Goal: Task Accomplishment & Management: Complete application form

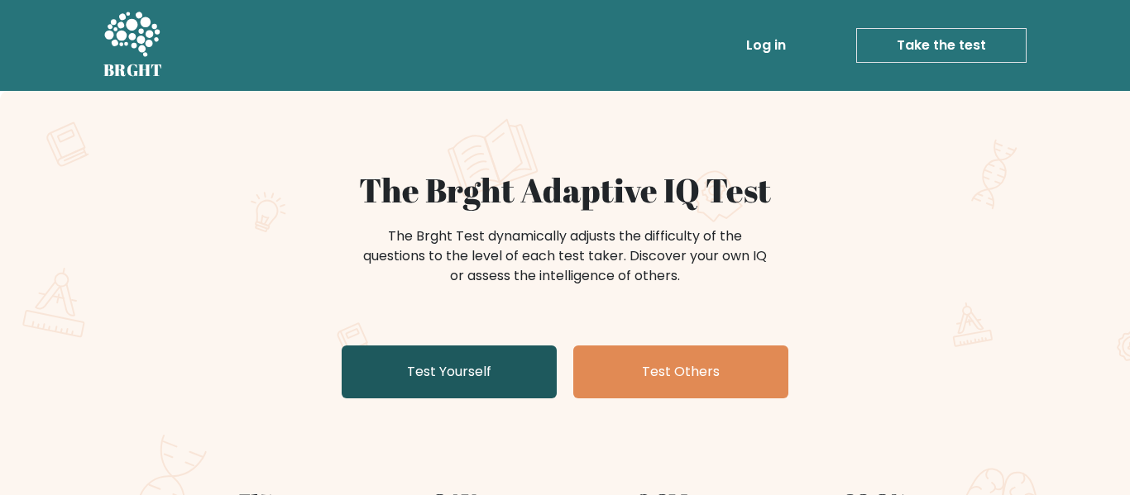
click at [511, 378] on link "Test Yourself" at bounding box center [449, 372] width 215 height 53
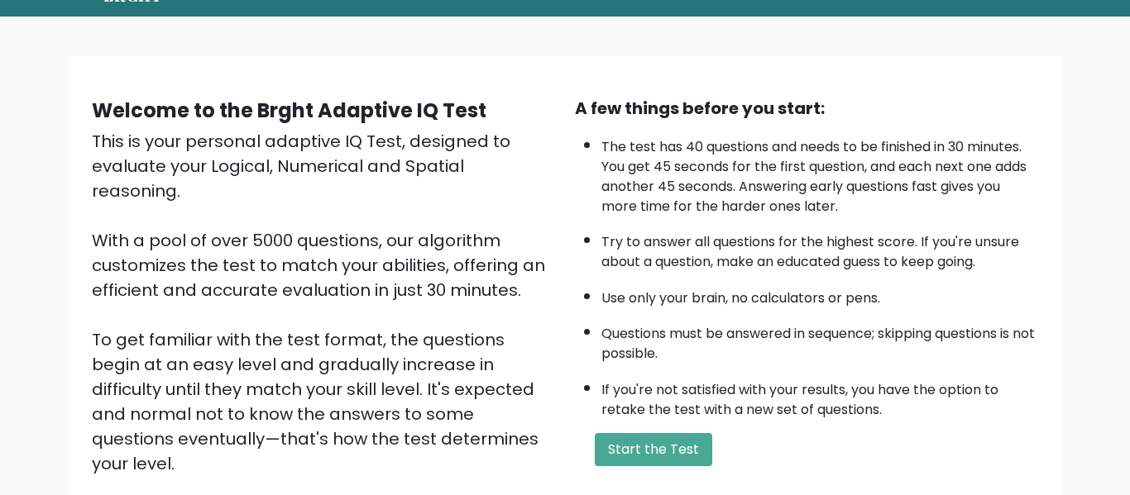
scroll to position [70, 0]
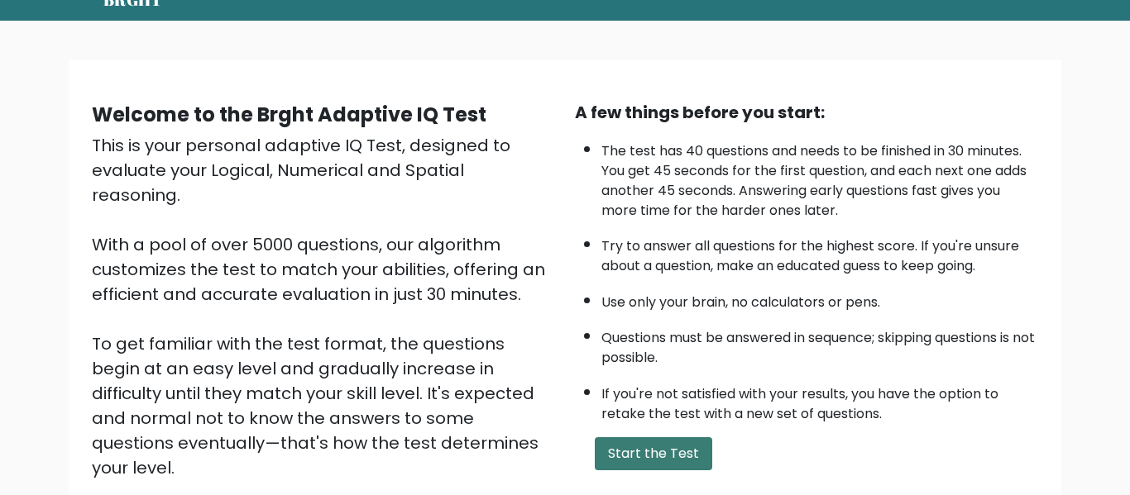
click at [681, 453] on button "Start the Test" at bounding box center [653, 454] width 117 height 33
click at [696, 455] on button "Start the Test" at bounding box center [653, 454] width 117 height 33
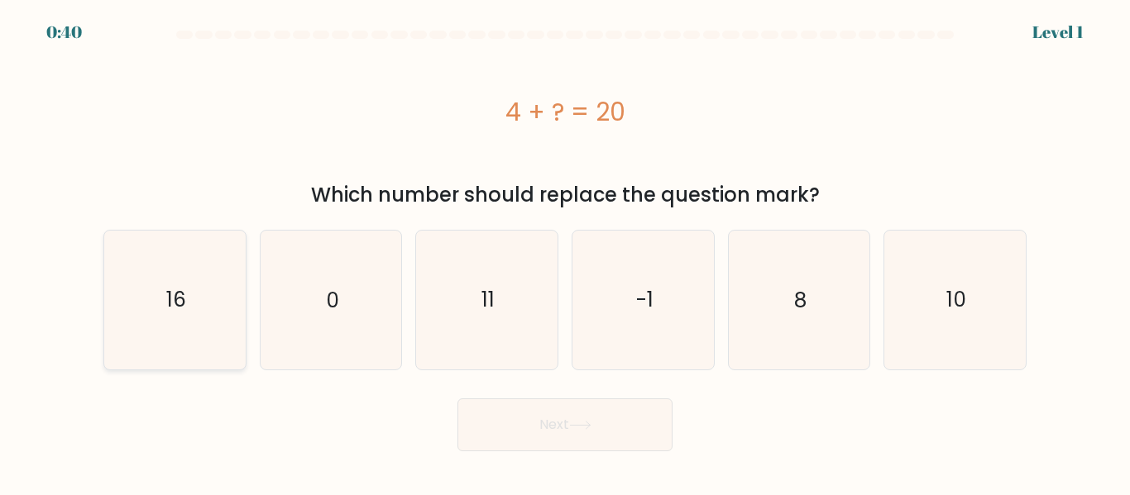
click at [194, 326] on icon "16" at bounding box center [175, 300] width 138 height 138
click at [565, 252] on input "a. 16" at bounding box center [565, 250] width 1 height 4
radio input "true"
click at [494, 433] on button "Next" at bounding box center [564, 425] width 215 height 53
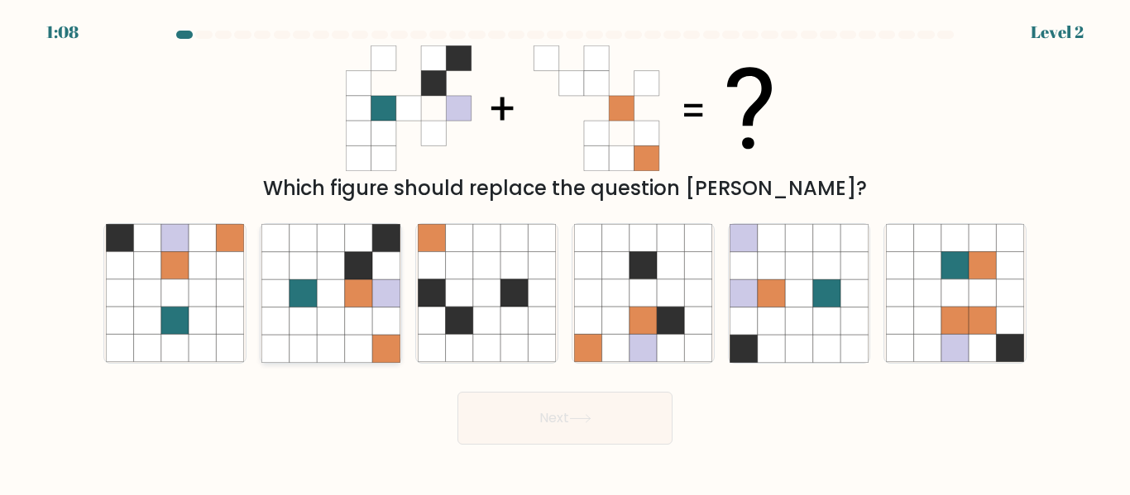
click at [346, 307] on icon at bounding box center [358, 293] width 27 height 27
click at [565, 252] on input "b." at bounding box center [565, 250] width 1 height 4
radio input "true"
click at [576, 438] on button "Next" at bounding box center [564, 418] width 215 height 53
click at [635, 437] on button "Next" at bounding box center [564, 418] width 215 height 53
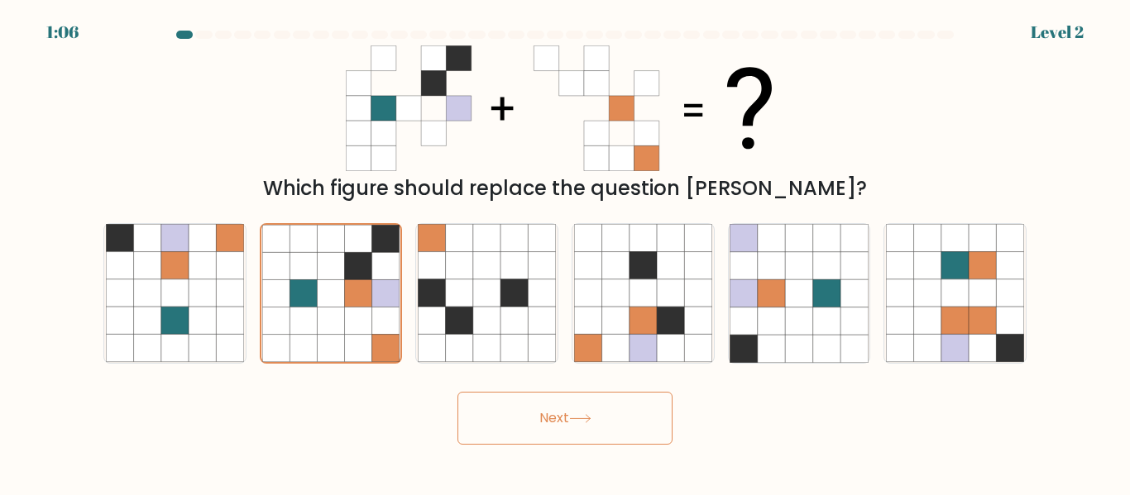
click at [631, 438] on button "Next" at bounding box center [564, 418] width 215 height 53
click at [623, 425] on button "Next" at bounding box center [564, 418] width 215 height 53
click at [610, 423] on button "Next" at bounding box center [564, 418] width 215 height 53
click at [610, 420] on button "Next" at bounding box center [564, 418] width 215 height 53
click at [612, 416] on button "Next" at bounding box center [564, 418] width 215 height 53
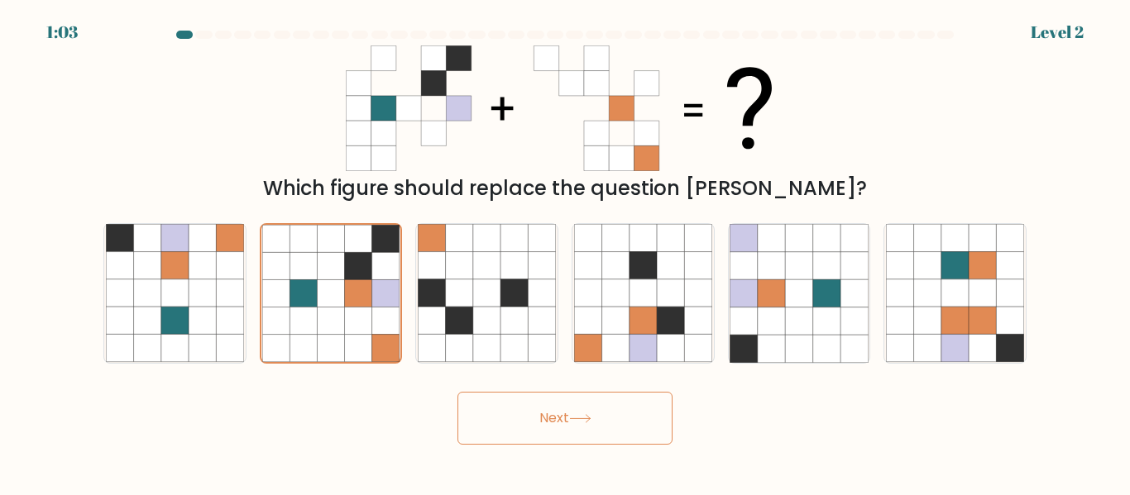
click at [607, 434] on button "Next" at bounding box center [564, 418] width 215 height 53
click at [622, 420] on button "Next" at bounding box center [564, 418] width 215 height 53
click at [620, 430] on button "Next" at bounding box center [564, 418] width 215 height 53
click at [629, 430] on button "Next" at bounding box center [564, 418] width 215 height 53
click at [629, 425] on button "Next" at bounding box center [564, 418] width 215 height 53
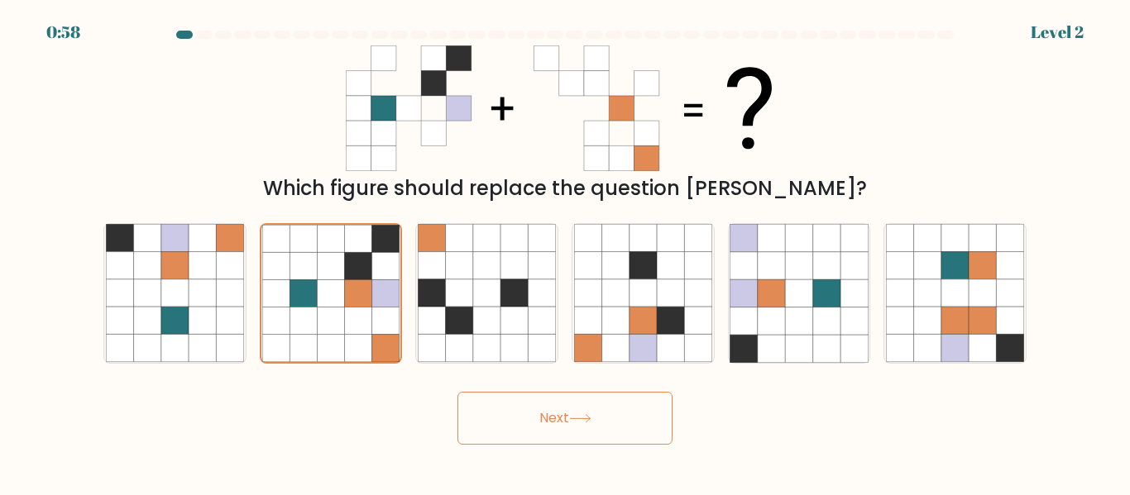
click at [631, 425] on button "Next" at bounding box center [564, 418] width 215 height 53
click at [634, 421] on button "Next" at bounding box center [564, 418] width 215 height 53
click at [638, 415] on button "Next" at bounding box center [564, 418] width 215 height 53
click at [637, 419] on button "Next" at bounding box center [564, 418] width 215 height 53
click at [641, 438] on button "Next" at bounding box center [564, 418] width 215 height 53
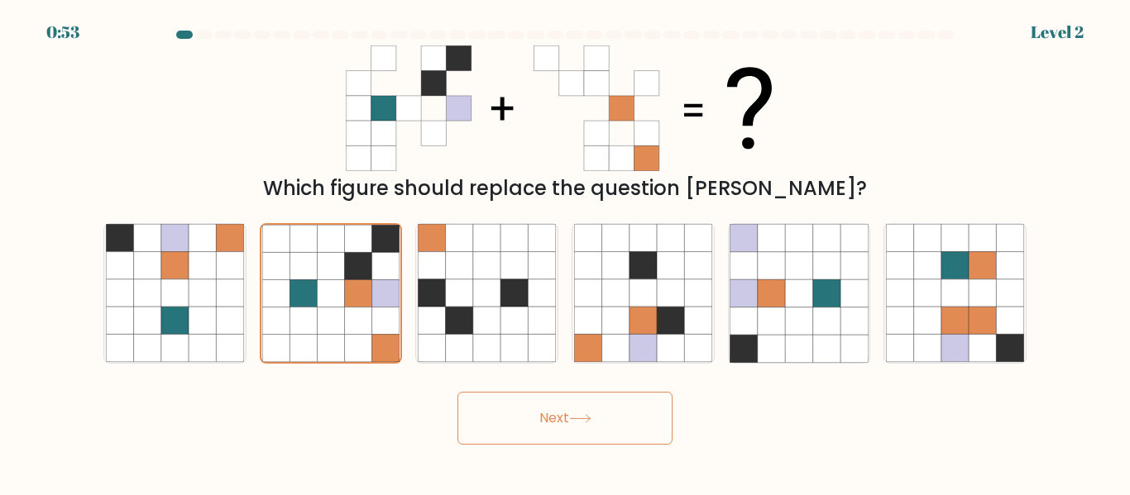
click at [629, 437] on button "Next" at bounding box center [564, 418] width 215 height 53
click at [628, 427] on button "Next" at bounding box center [564, 418] width 215 height 53
click at [618, 437] on button "Next" at bounding box center [564, 418] width 215 height 53
click at [613, 411] on button "Next" at bounding box center [564, 418] width 215 height 53
click at [629, 410] on button "Next" at bounding box center [564, 418] width 215 height 53
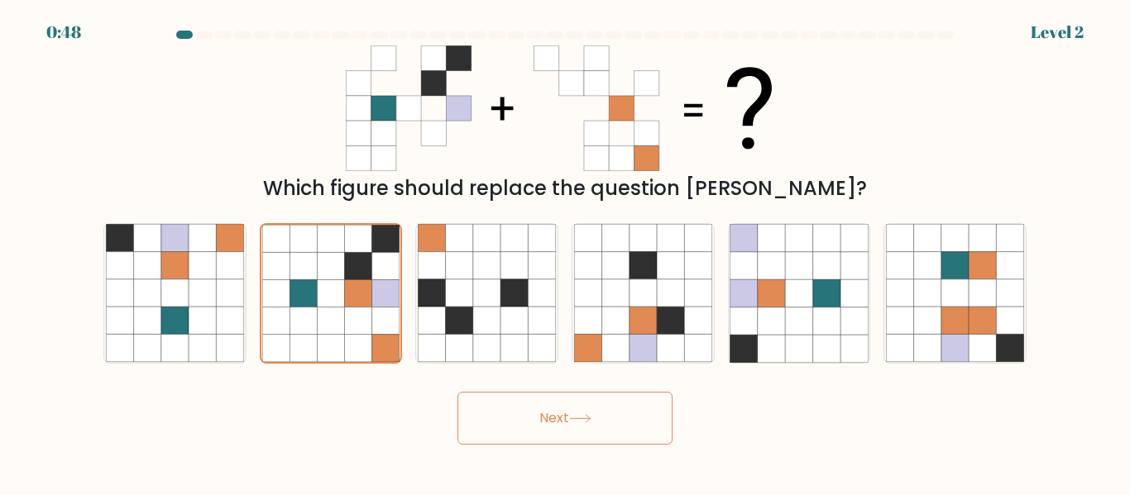
click at [633, 435] on button "Next" at bounding box center [564, 418] width 215 height 53
click at [624, 409] on button "Next" at bounding box center [564, 418] width 215 height 53
click at [594, 443] on button "Next" at bounding box center [564, 418] width 215 height 53
click at [597, 428] on button "Next" at bounding box center [564, 418] width 215 height 53
click at [547, 403] on button "Next" at bounding box center [564, 418] width 215 height 53
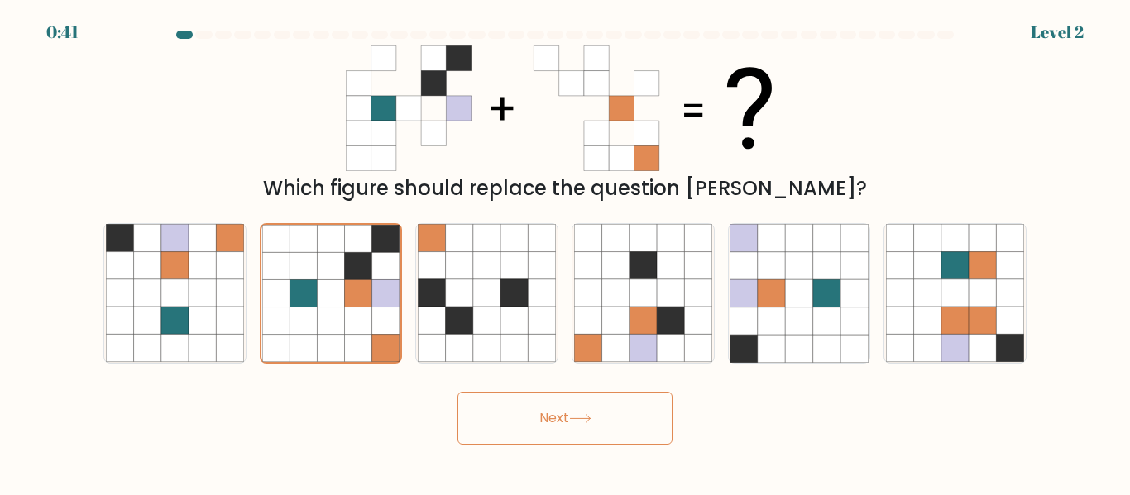
click at [547, 403] on button "Next" at bounding box center [564, 418] width 215 height 53
click at [171, 285] on icon at bounding box center [174, 293] width 27 height 27
click at [565, 252] on input "a." at bounding box center [565, 250] width 1 height 4
radio input "true"
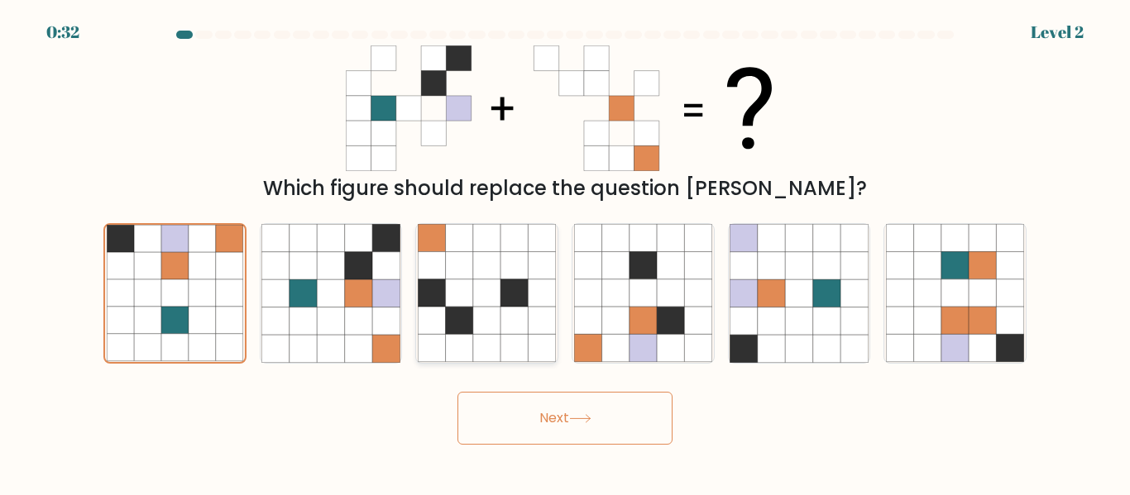
click at [524, 281] on icon at bounding box center [513, 293] width 27 height 27
click at [565, 252] on input "c." at bounding box center [565, 250] width 1 height 4
radio input "true"
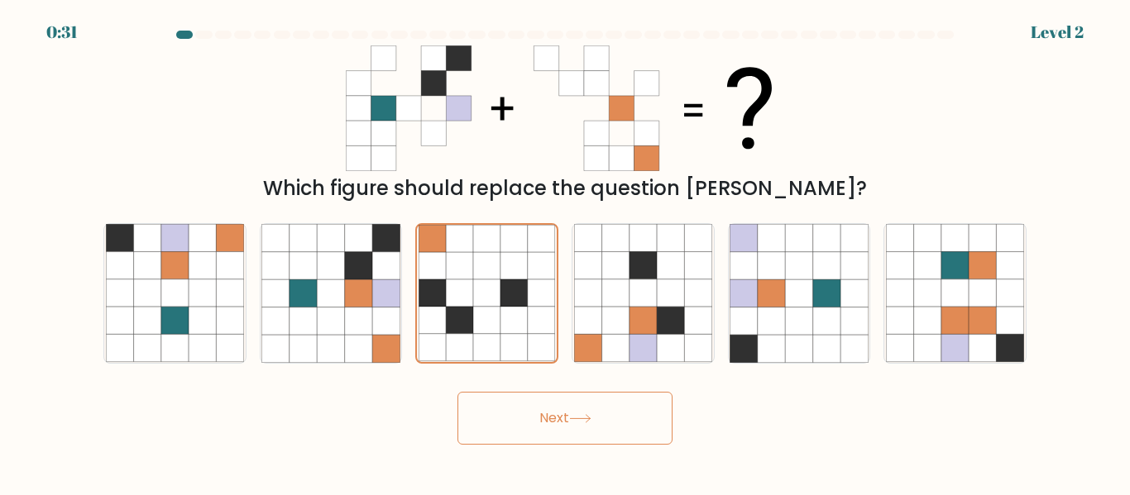
click at [646, 444] on button "Next" at bounding box center [564, 418] width 215 height 53
click at [641, 404] on button "Next" at bounding box center [564, 418] width 215 height 53
click at [622, 424] on button "Next" at bounding box center [564, 418] width 215 height 53
click at [644, 335] on icon at bounding box center [642, 348] width 27 height 27
click at [566, 252] on input "d." at bounding box center [565, 250] width 1 height 4
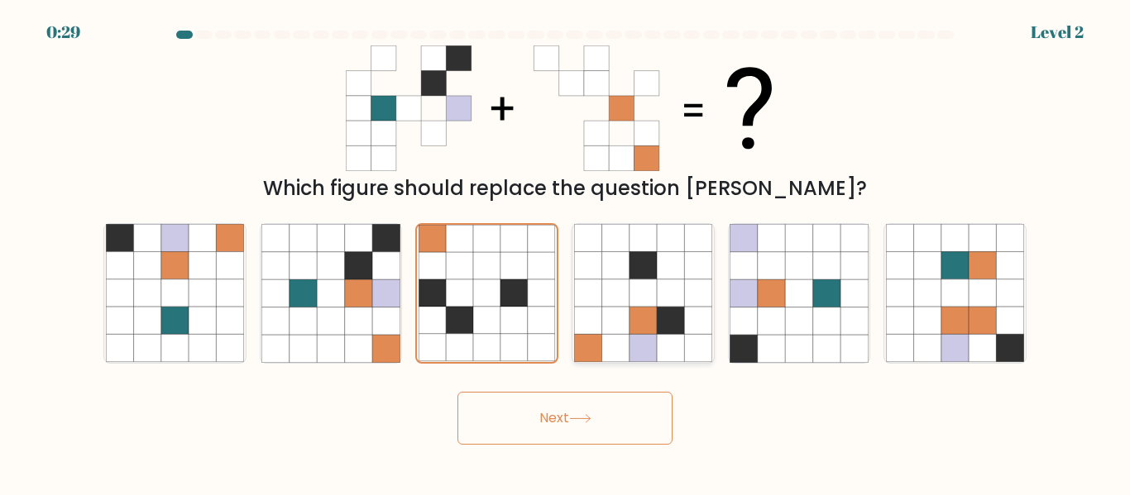
radio input "true"
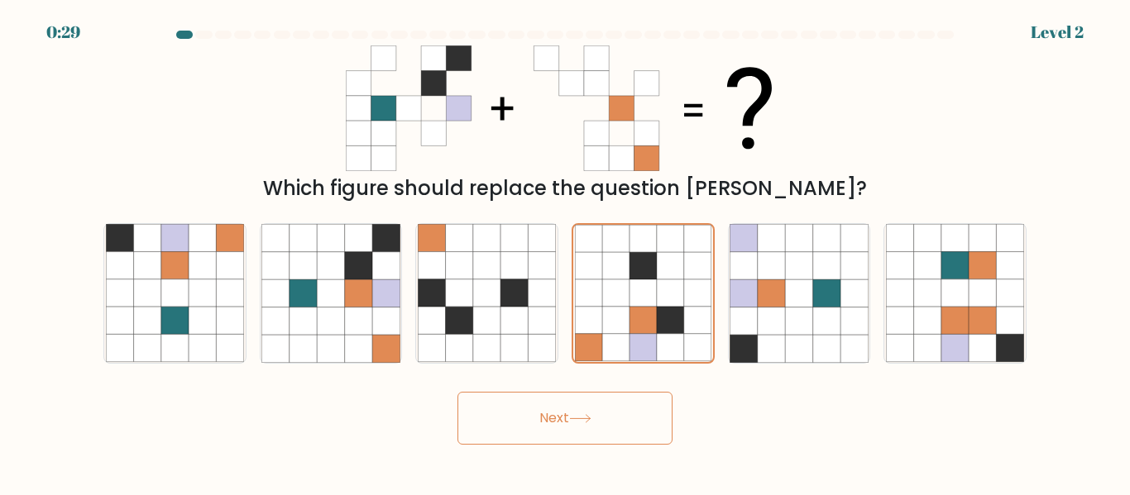
click at [639, 428] on button "Next" at bounding box center [564, 418] width 215 height 53
click at [642, 420] on button "Next" at bounding box center [564, 418] width 215 height 53
click at [783, 318] on icon at bounding box center [771, 321] width 27 height 27
click at [566, 252] on input "e." at bounding box center [565, 250] width 1 height 4
radio input "true"
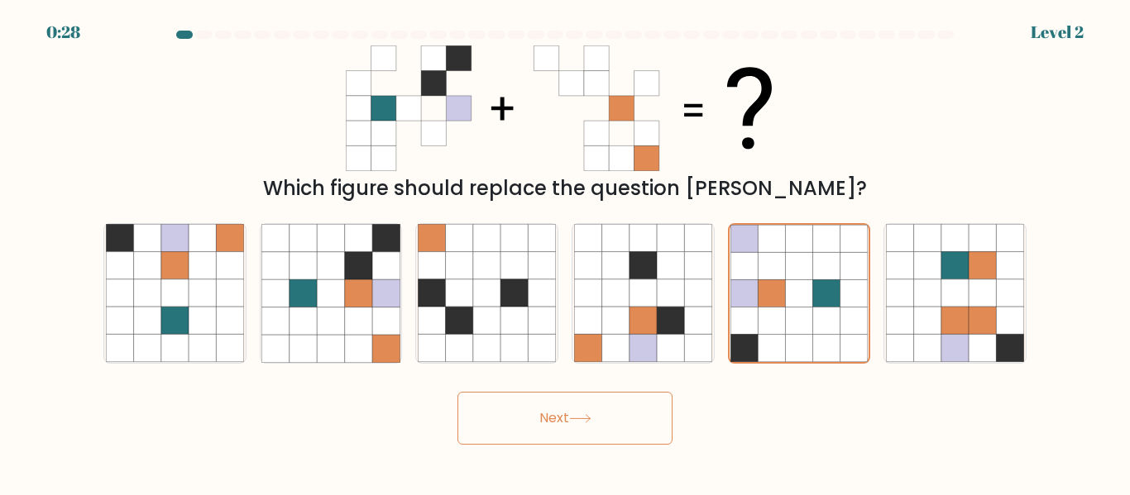
click at [655, 432] on button "Next" at bounding box center [564, 418] width 215 height 53
click at [649, 433] on button "Next" at bounding box center [564, 418] width 215 height 53
click at [648, 426] on button "Next" at bounding box center [564, 418] width 215 height 53
click at [920, 324] on icon at bounding box center [927, 321] width 27 height 27
click at [566, 252] on input "f." at bounding box center [565, 250] width 1 height 4
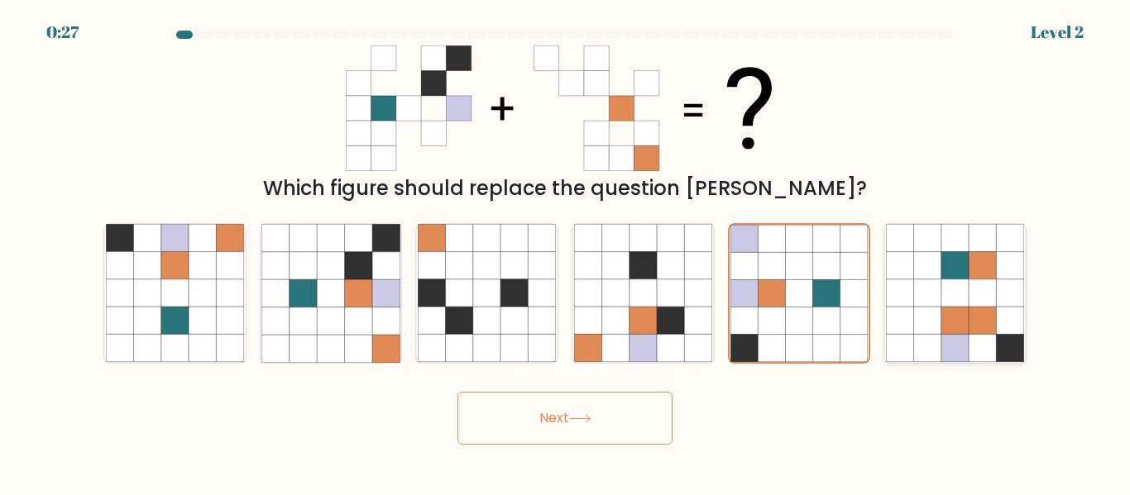
radio input "true"
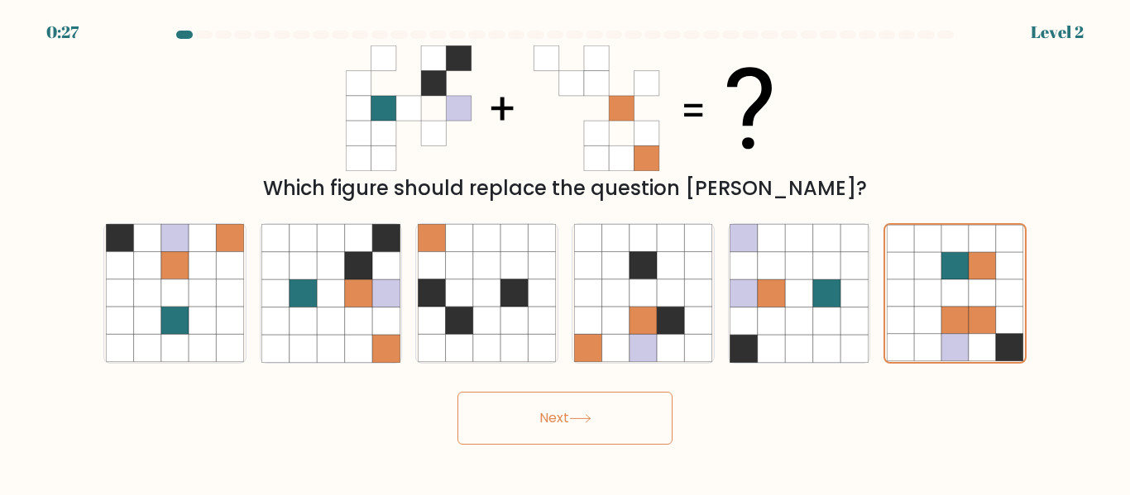
click at [605, 426] on button "Next" at bounding box center [564, 418] width 215 height 53
click at [605, 427] on button "Next" at bounding box center [564, 418] width 215 height 53
click at [609, 417] on button "Next" at bounding box center [564, 418] width 215 height 53
click at [610, 421] on button "Next" at bounding box center [564, 418] width 215 height 53
click at [173, 295] on icon at bounding box center [174, 293] width 27 height 27
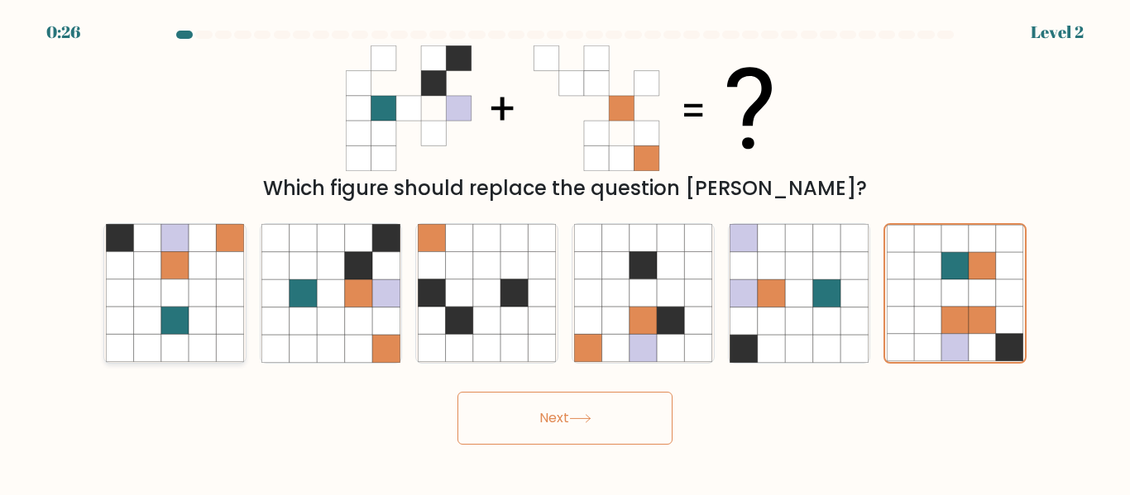
click at [565, 252] on input "a." at bounding box center [565, 250] width 1 height 4
radio input "true"
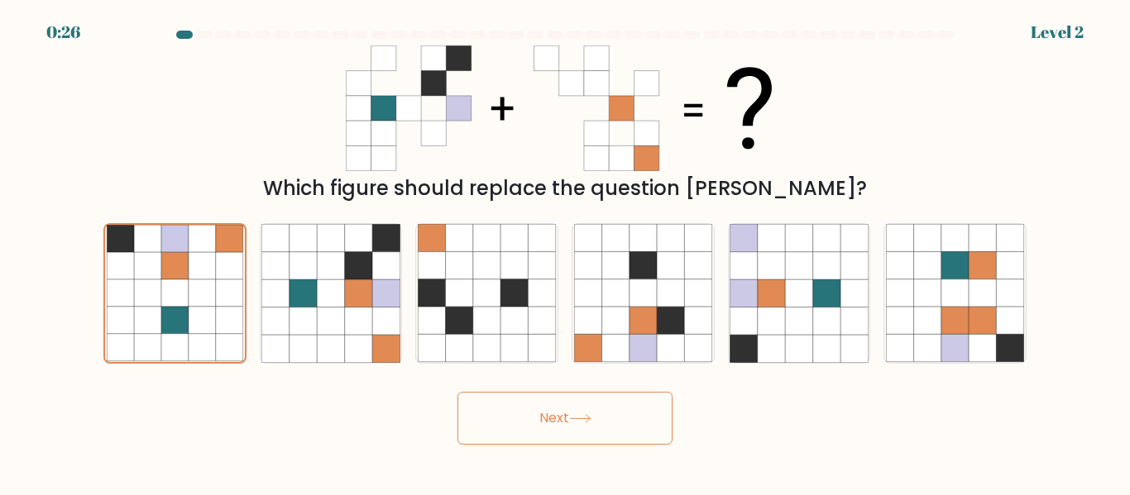
click at [615, 431] on button "Next" at bounding box center [564, 418] width 215 height 53
click at [602, 426] on button "Next" at bounding box center [564, 418] width 215 height 53
click at [600, 432] on button "Next" at bounding box center [564, 418] width 215 height 53
click at [601, 426] on button "Next" at bounding box center [564, 418] width 215 height 53
click at [346, 286] on icon at bounding box center [358, 293] width 27 height 27
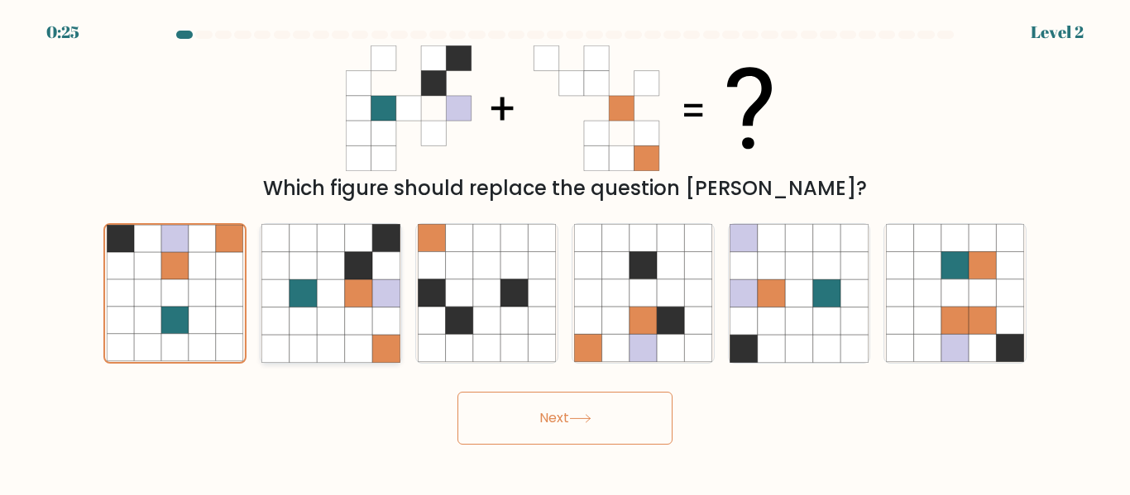
click at [565, 252] on input "b." at bounding box center [565, 250] width 1 height 4
radio input "true"
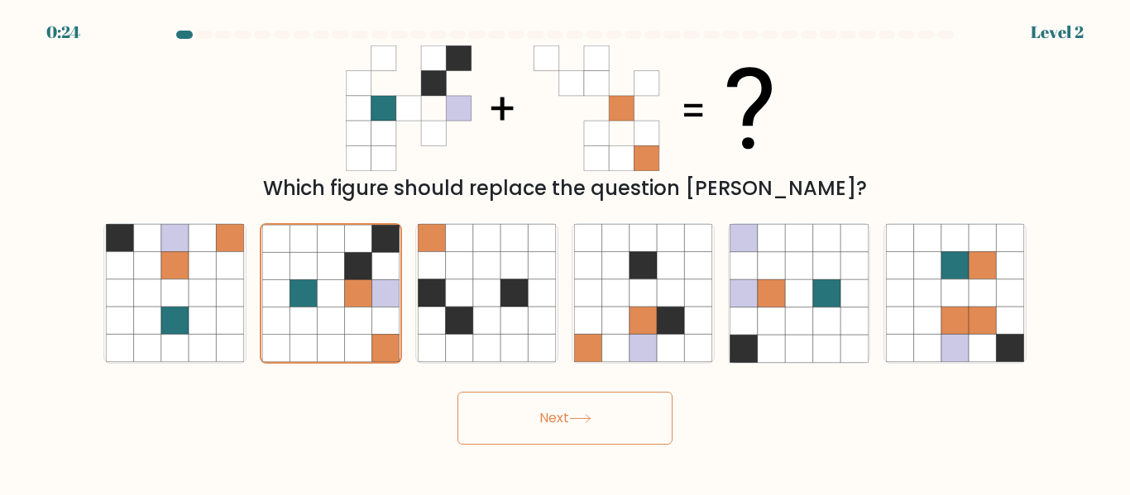
click at [610, 444] on button "Next" at bounding box center [564, 418] width 215 height 53
click at [607, 437] on button "Next" at bounding box center [564, 418] width 215 height 53
click at [602, 421] on button "Next" at bounding box center [564, 418] width 215 height 53
click at [609, 418] on button "Next" at bounding box center [564, 418] width 215 height 53
click at [601, 421] on button "Next" at bounding box center [564, 418] width 215 height 53
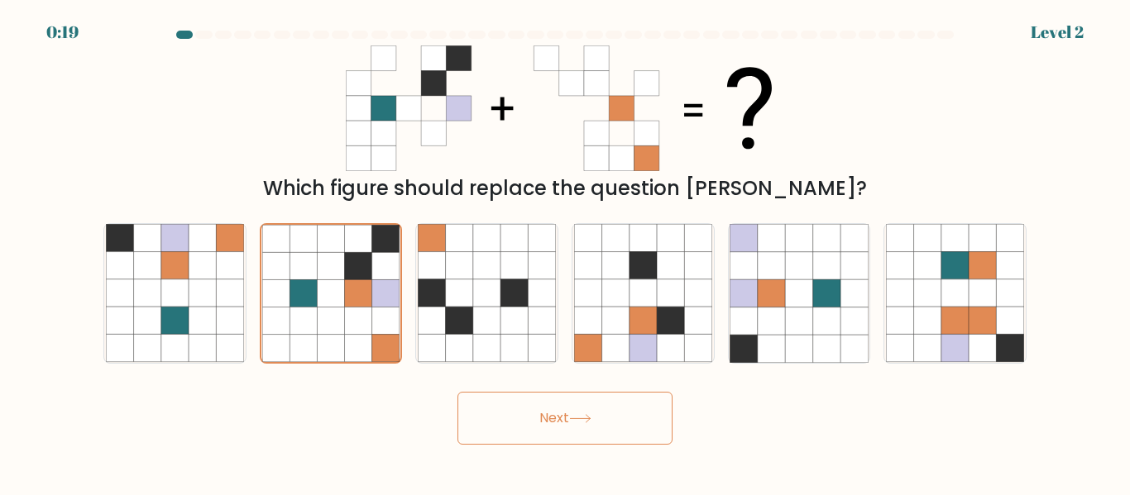
click at [568, 423] on button "Next" at bounding box center [564, 418] width 215 height 53
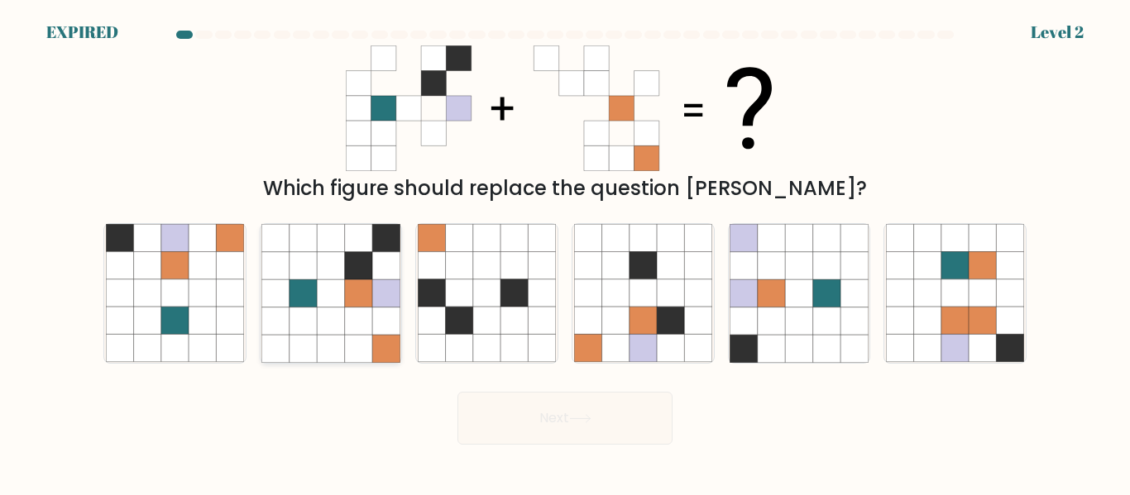
click at [338, 333] on icon at bounding box center [330, 321] width 27 height 27
click at [565, 252] on input "b." at bounding box center [565, 250] width 1 height 4
radio input "true"
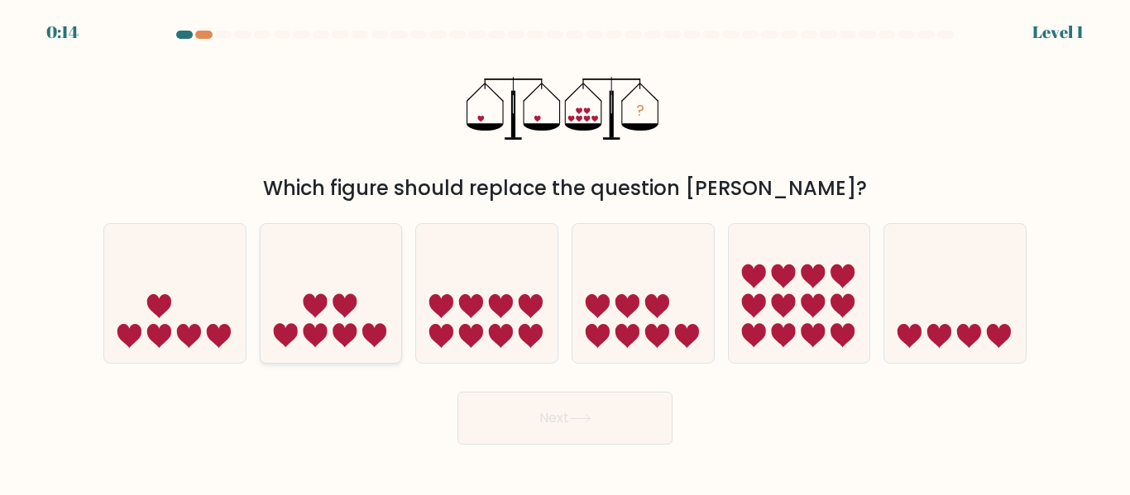
click at [361, 335] on icon at bounding box center [331, 293] width 141 height 117
click at [565, 252] on input "b." at bounding box center [565, 250] width 1 height 4
radio input "true"
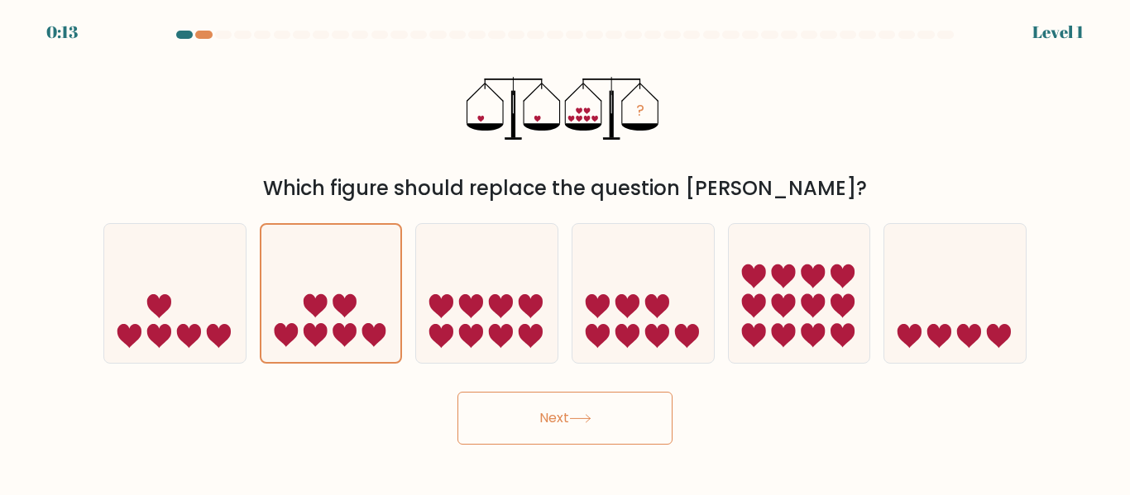
click at [598, 409] on button "Next" at bounding box center [564, 418] width 215 height 53
click at [612, 433] on button "Next" at bounding box center [564, 418] width 215 height 53
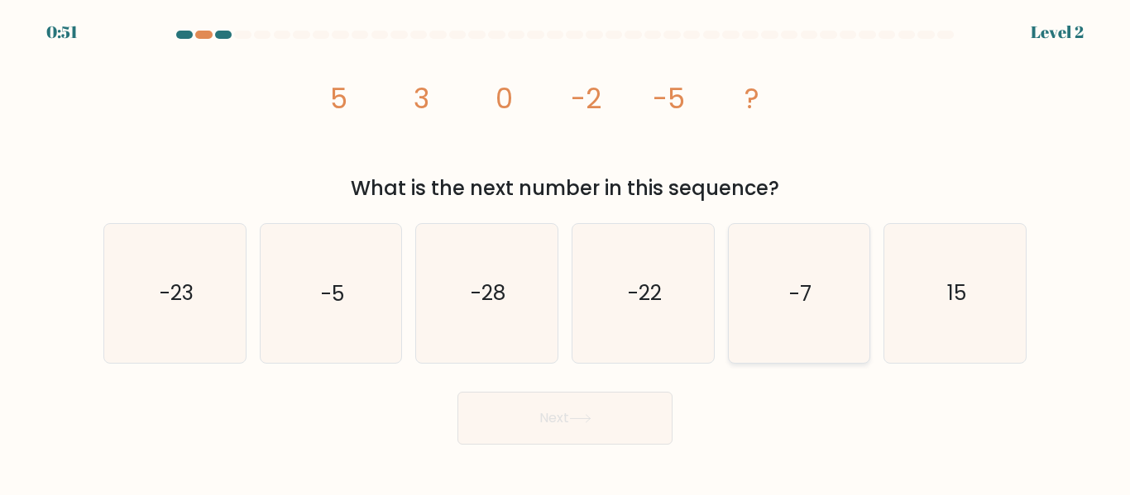
click at [765, 280] on icon "-7" at bounding box center [799, 293] width 138 height 138
click at [566, 252] on input "e. -7" at bounding box center [565, 250] width 1 height 4
radio input "true"
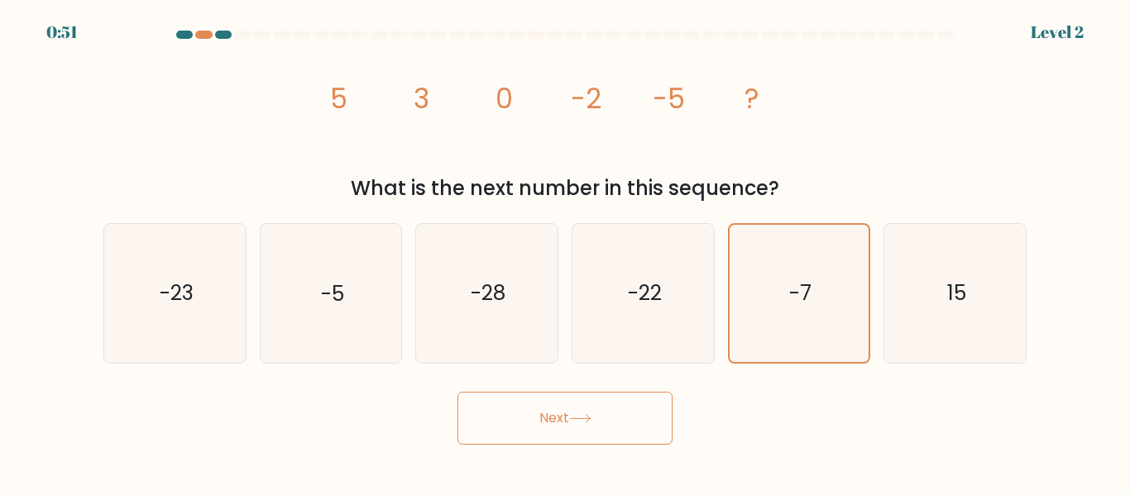
click at [607, 425] on button "Next" at bounding box center [564, 418] width 215 height 53
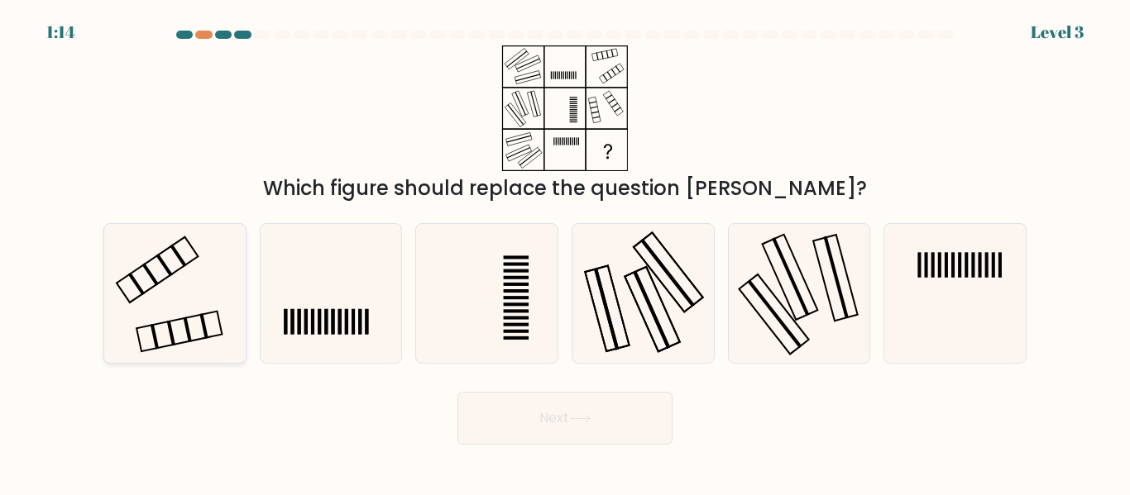
click at [147, 286] on icon at bounding box center [175, 293] width 138 height 138
click at [565, 252] on input "a." at bounding box center [565, 250] width 1 height 4
radio input "true"
click at [525, 424] on button "Next" at bounding box center [564, 418] width 215 height 53
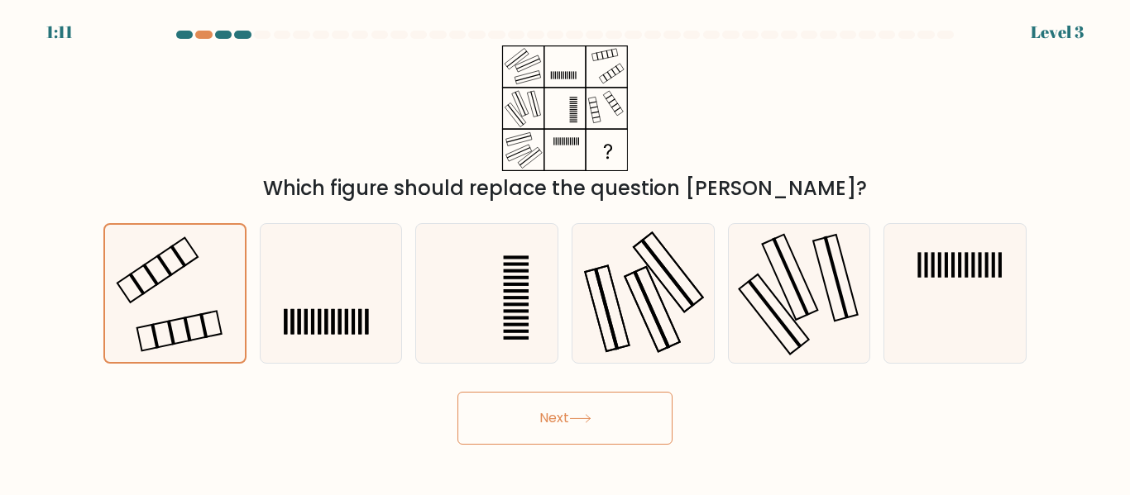
click at [563, 419] on button "Next" at bounding box center [564, 418] width 215 height 53
click at [667, 404] on button "Next" at bounding box center [564, 418] width 215 height 53
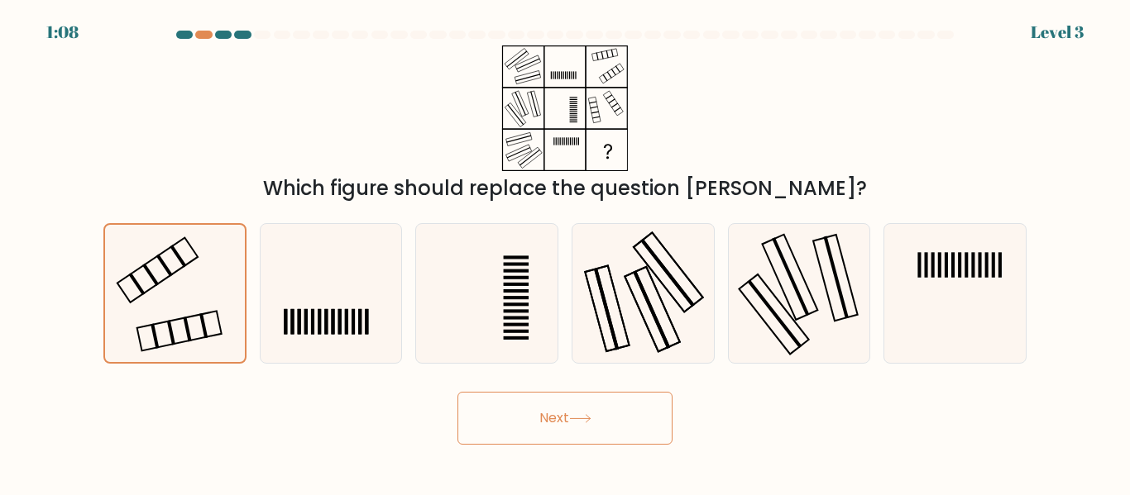
click at [646, 420] on button "Next" at bounding box center [564, 418] width 215 height 53
click at [656, 405] on button "Next" at bounding box center [564, 418] width 215 height 53
click at [645, 406] on button "Next" at bounding box center [564, 418] width 215 height 53
click at [634, 407] on button "Next" at bounding box center [564, 418] width 215 height 53
click at [640, 399] on button "Next" at bounding box center [564, 418] width 215 height 53
